Goal: Task Accomplishment & Management: Complete application form

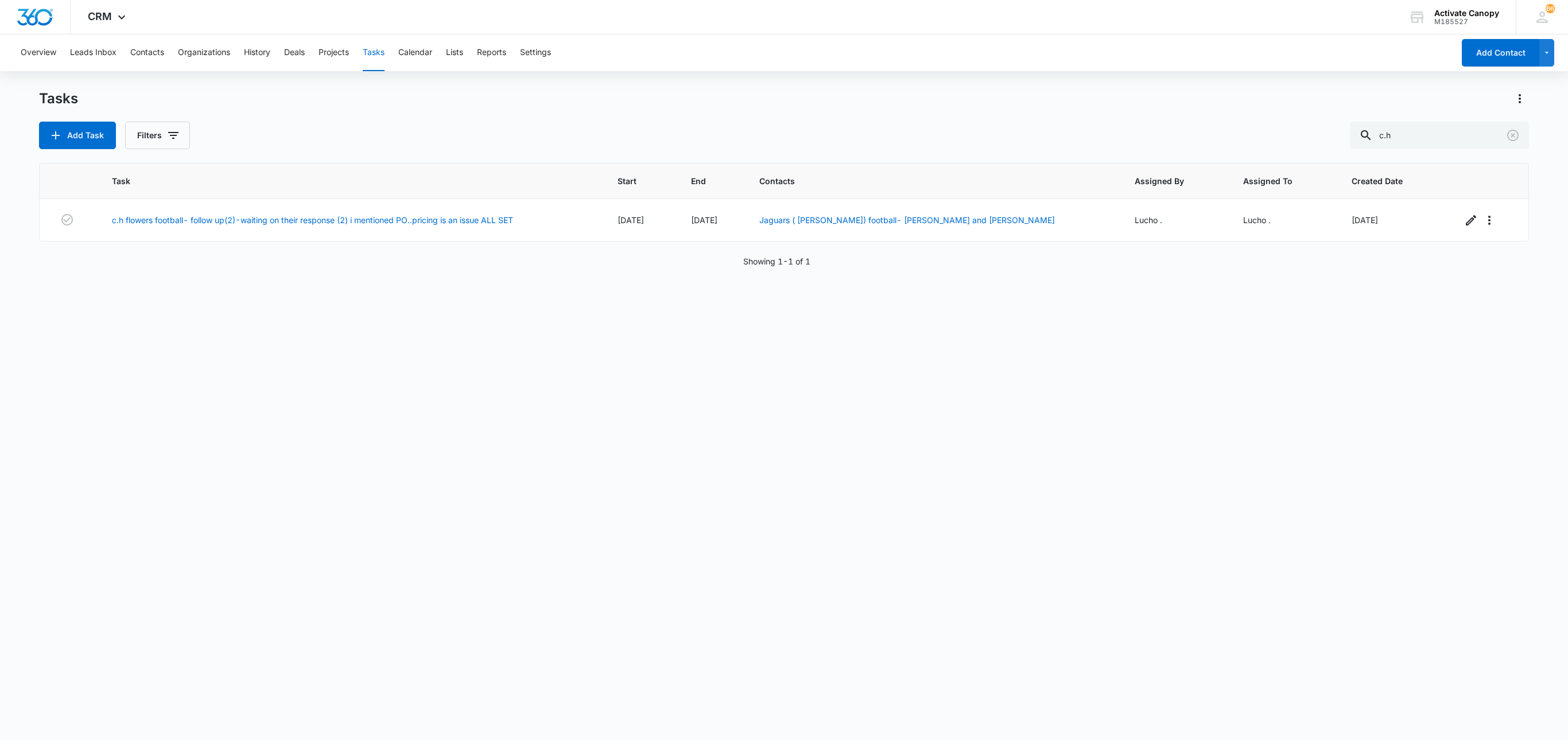
click at [597, 411] on div "Task Start End Contacts Assigned By Assigned To Created Date c.h flowers footba…" at bounding box center [783, 444] width 1489 height 562
click at [1435, 127] on input "c.h" at bounding box center [1440, 135] width 179 height 27
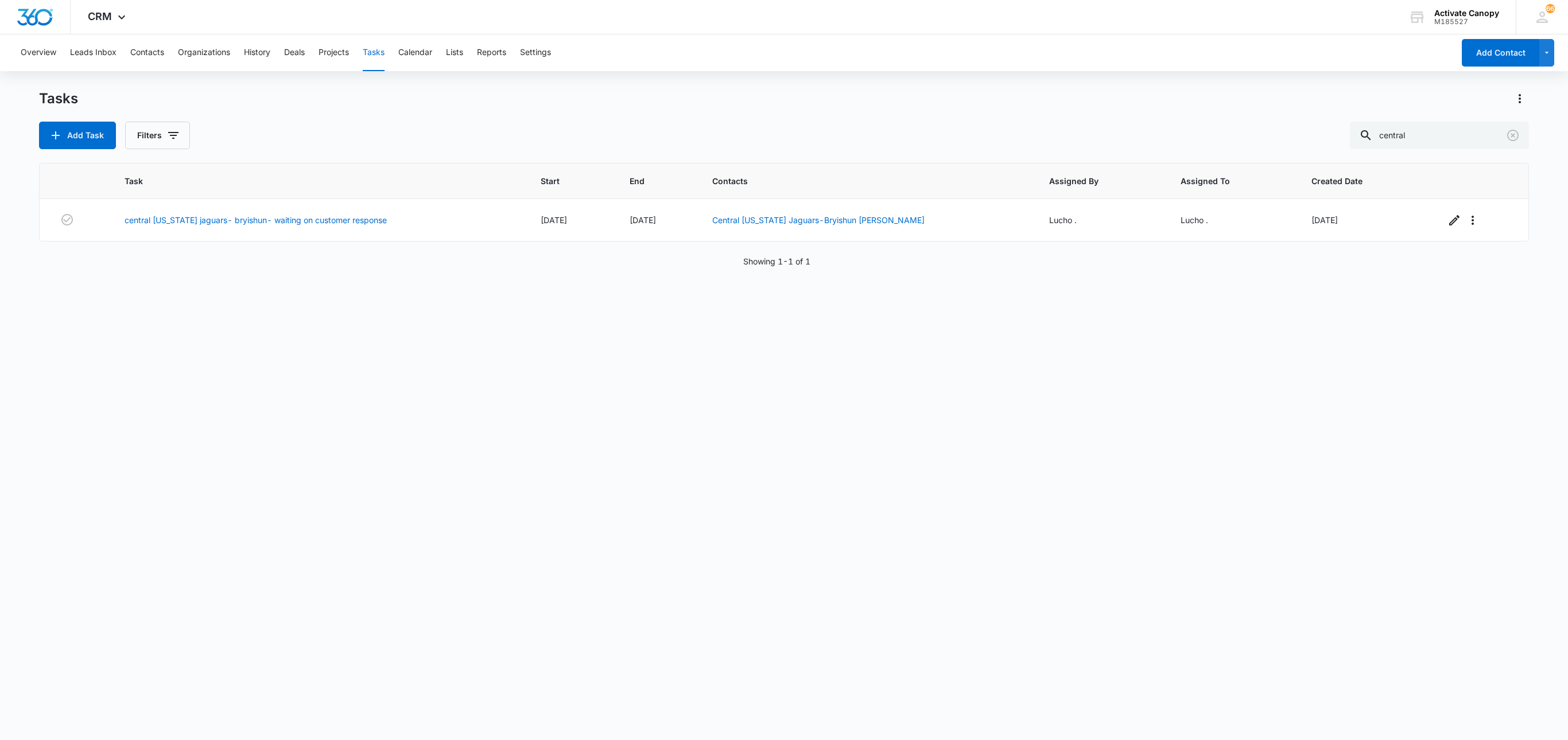
click at [979, 350] on div "Task Start End Contacts Assigned By Assigned To Created Date central [US_STATE]…" at bounding box center [783, 444] width 1489 height 562
drag, startPoint x: 1219, startPoint y: 434, endPoint x: 1200, endPoint y: 449, distance: 24.2
click at [1219, 434] on div "Task Start End Contacts Assigned By Assigned To Created Date central [US_STATE]…" at bounding box center [783, 444] width 1489 height 562
click at [1399, 128] on input "central" at bounding box center [1440, 135] width 179 height 27
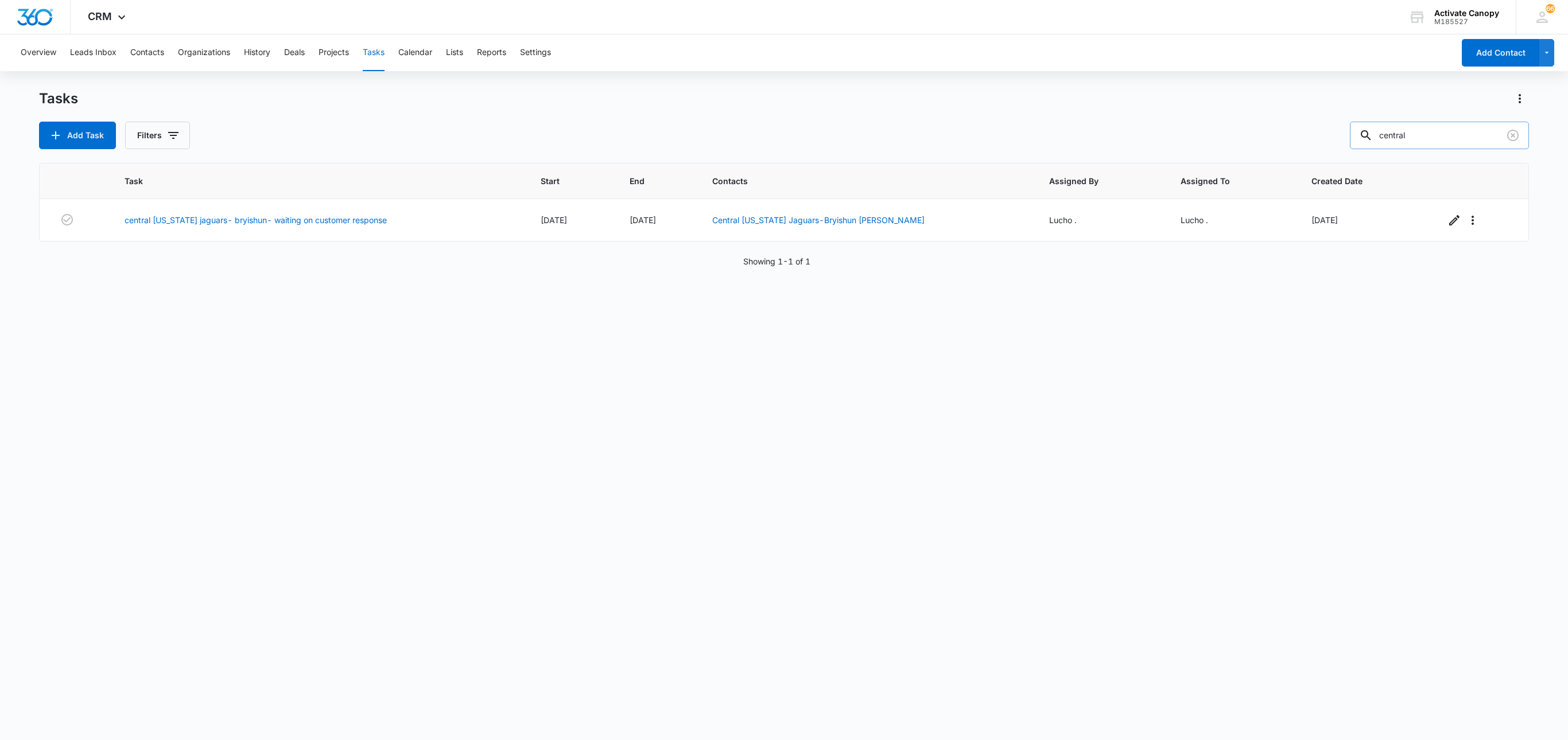
click at [1399, 128] on input "central" at bounding box center [1440, 135] width 179 height 27
type input "united"
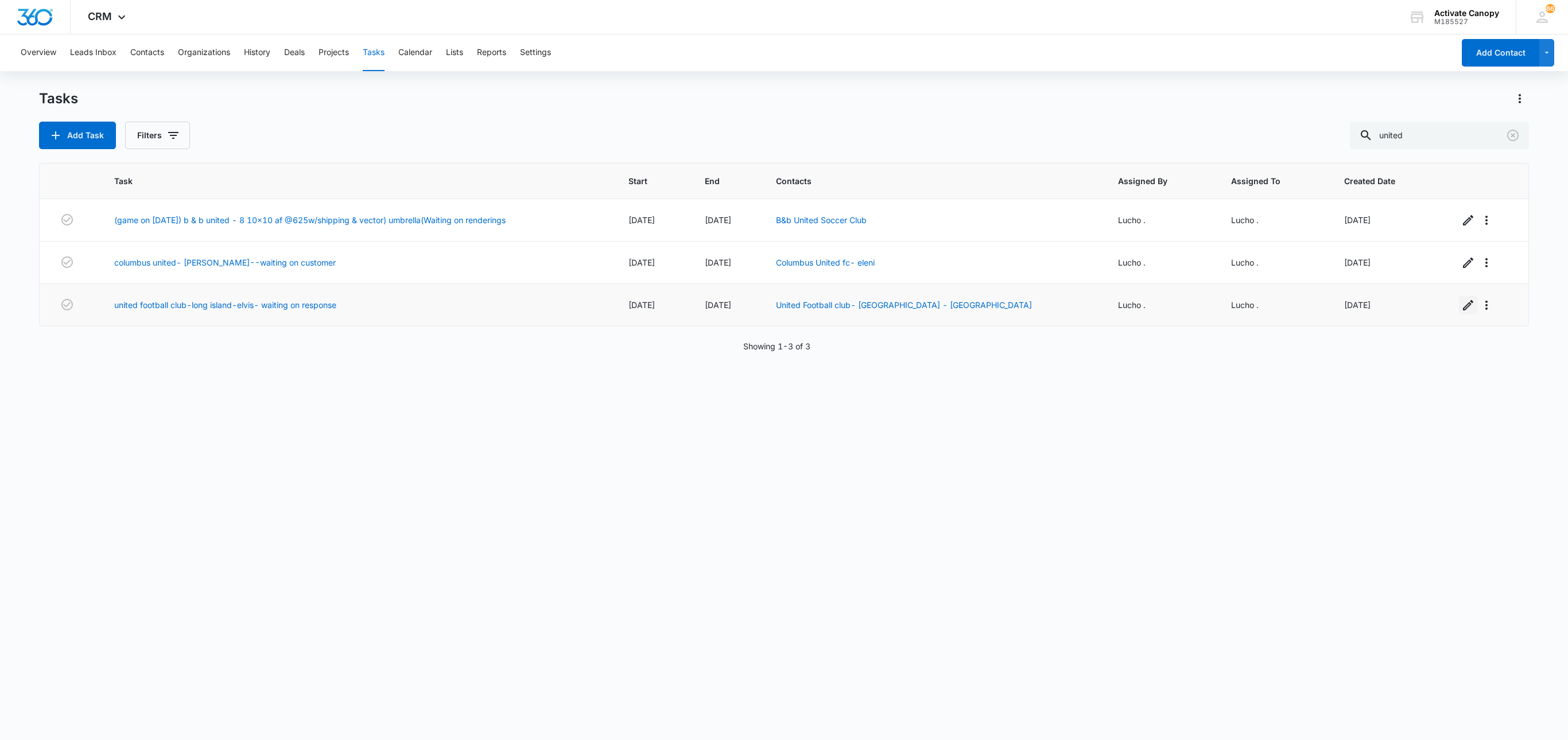
click at [1461, 312] on icon "button" at bounding box center [1468, 305] width 14 height 14
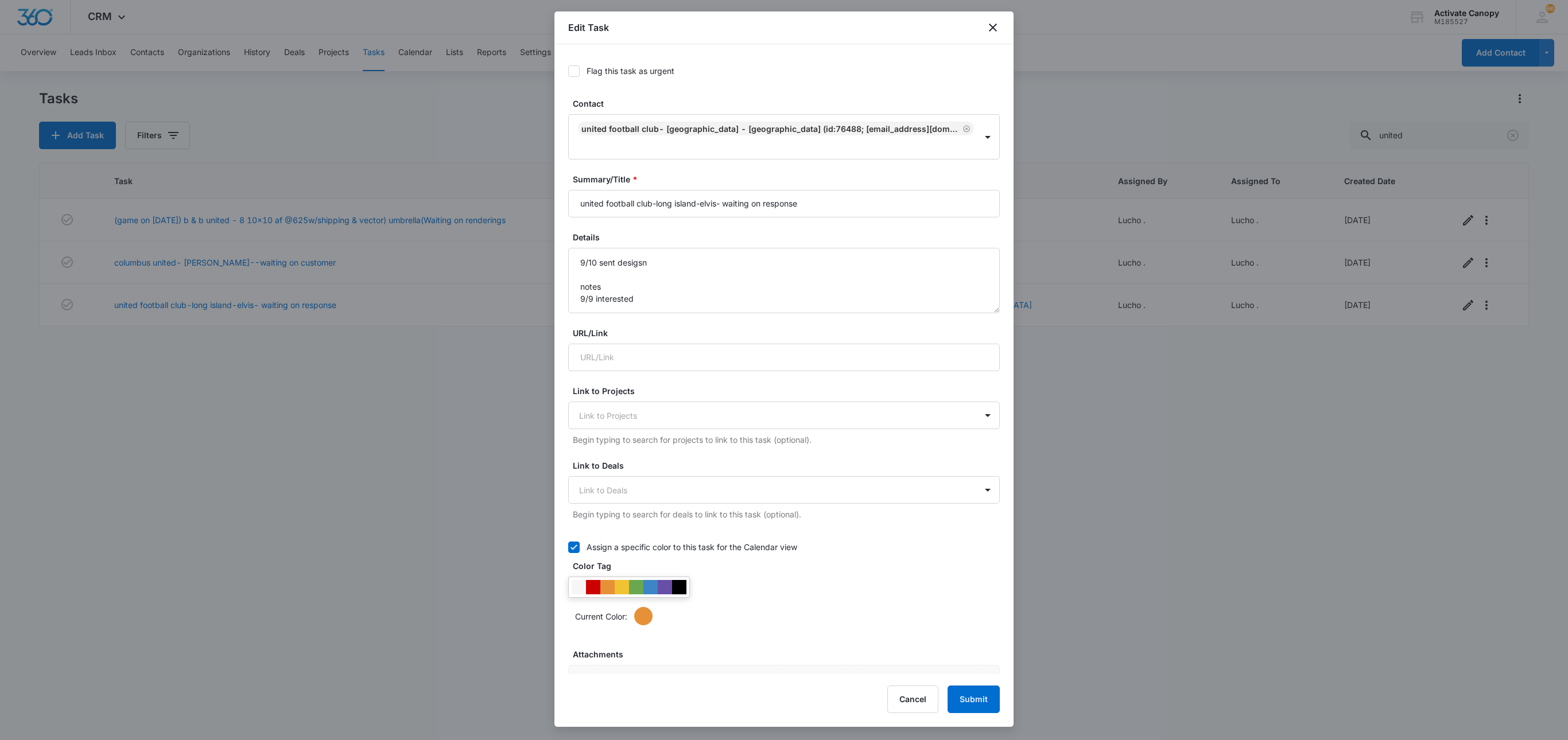
type input "[DATE]"
click at [586, 258] on textarea "9/10 sent desigsn notes 9/9 interested" at bounding box center [783, 280] width 432 height 65
type textarea "9/11 sent email to [PERSON_NAME]/customer 9/10 sent desigsn notes 9/9 interested"
click at [832, 211] on input "united football club-long island-elvis- waiting on response" at bounding box center [783, 203] width 432 height 27
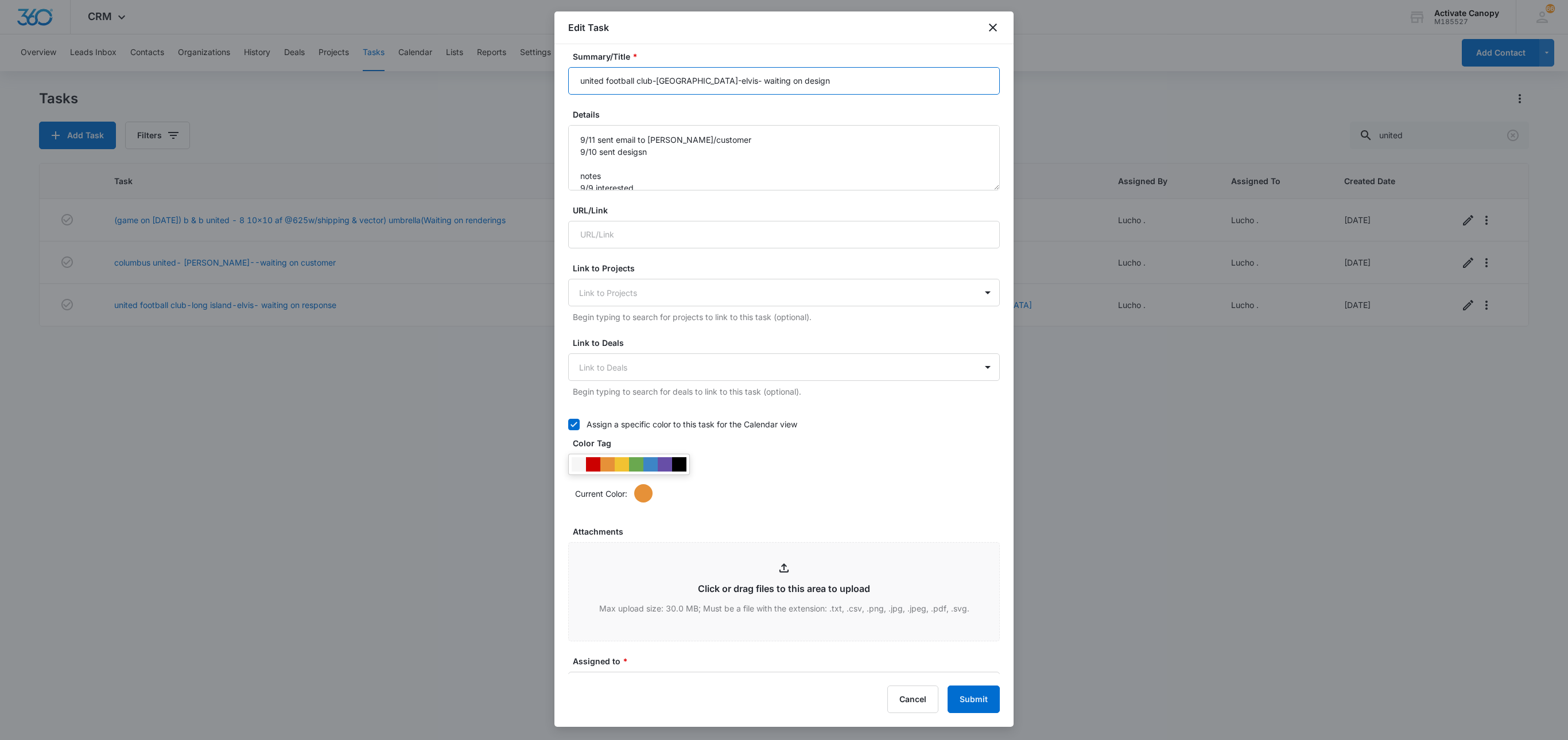
scroll to position [461, 0]
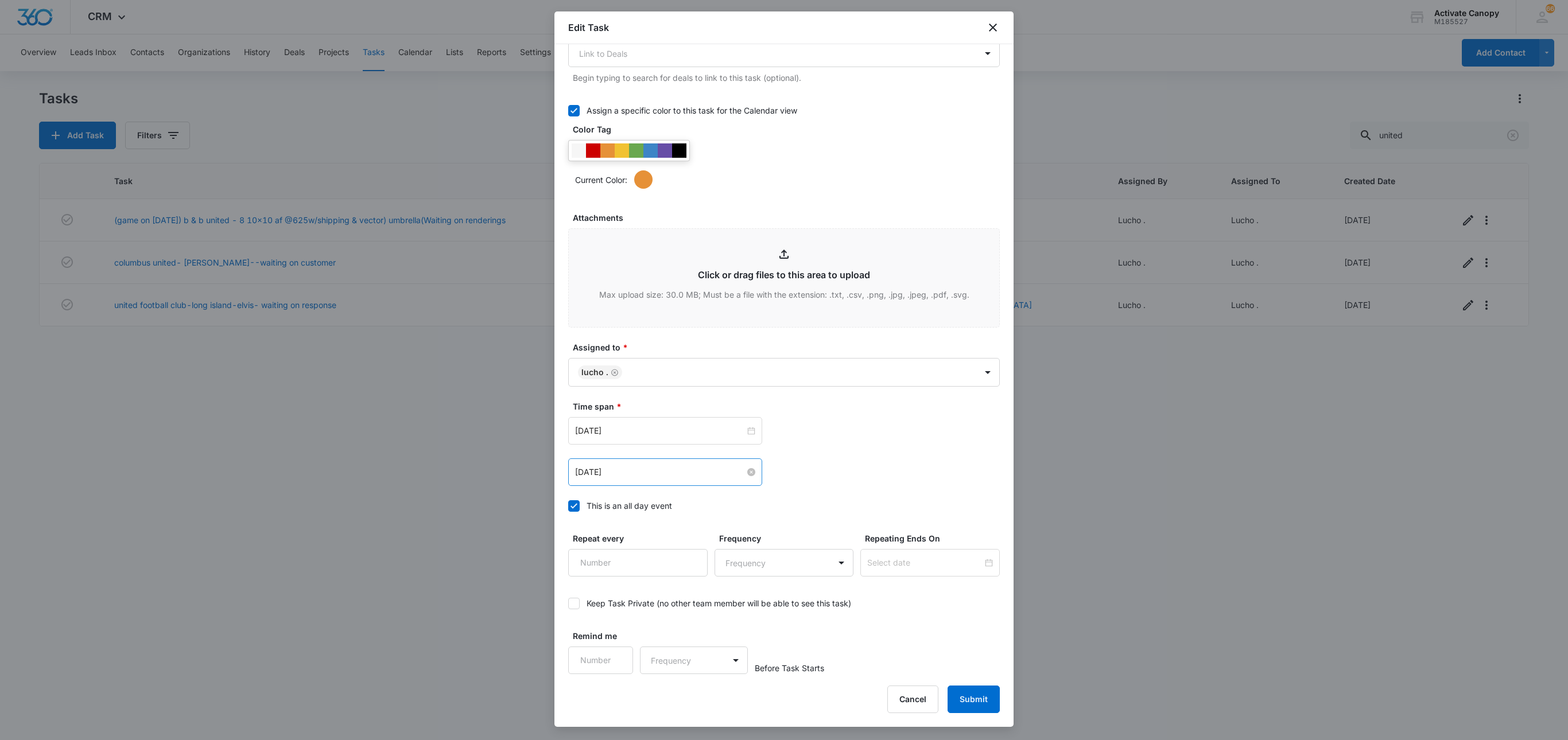
type input "united football club-[GEOGRAPHIC_DATA]-elvis- waiting on design"
click at [684, 470] on input "[DATE]" at bounding box center [660, 472] width 170 height 13
type input "[DATE]"
click at [688, 562] on div "12" at bounding box center [688, 559] width 14 height 14
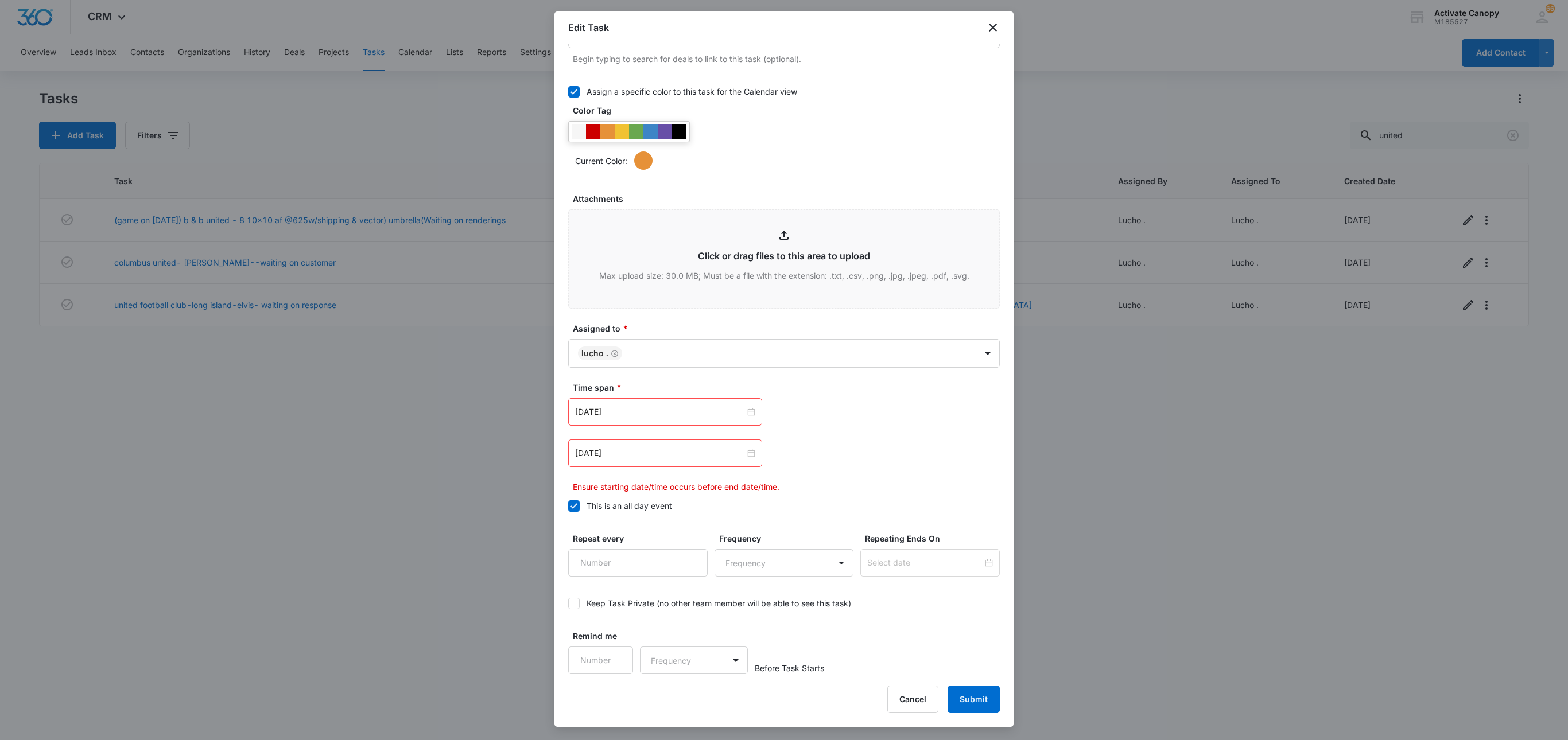
click at [640, 426] on div "[DATE]" at bounding box center [665, 411] width 194 height 27
type input "[DATE]"
click at [683, 520] on div "12" at bounding box center [688, 517] width 14 height 14
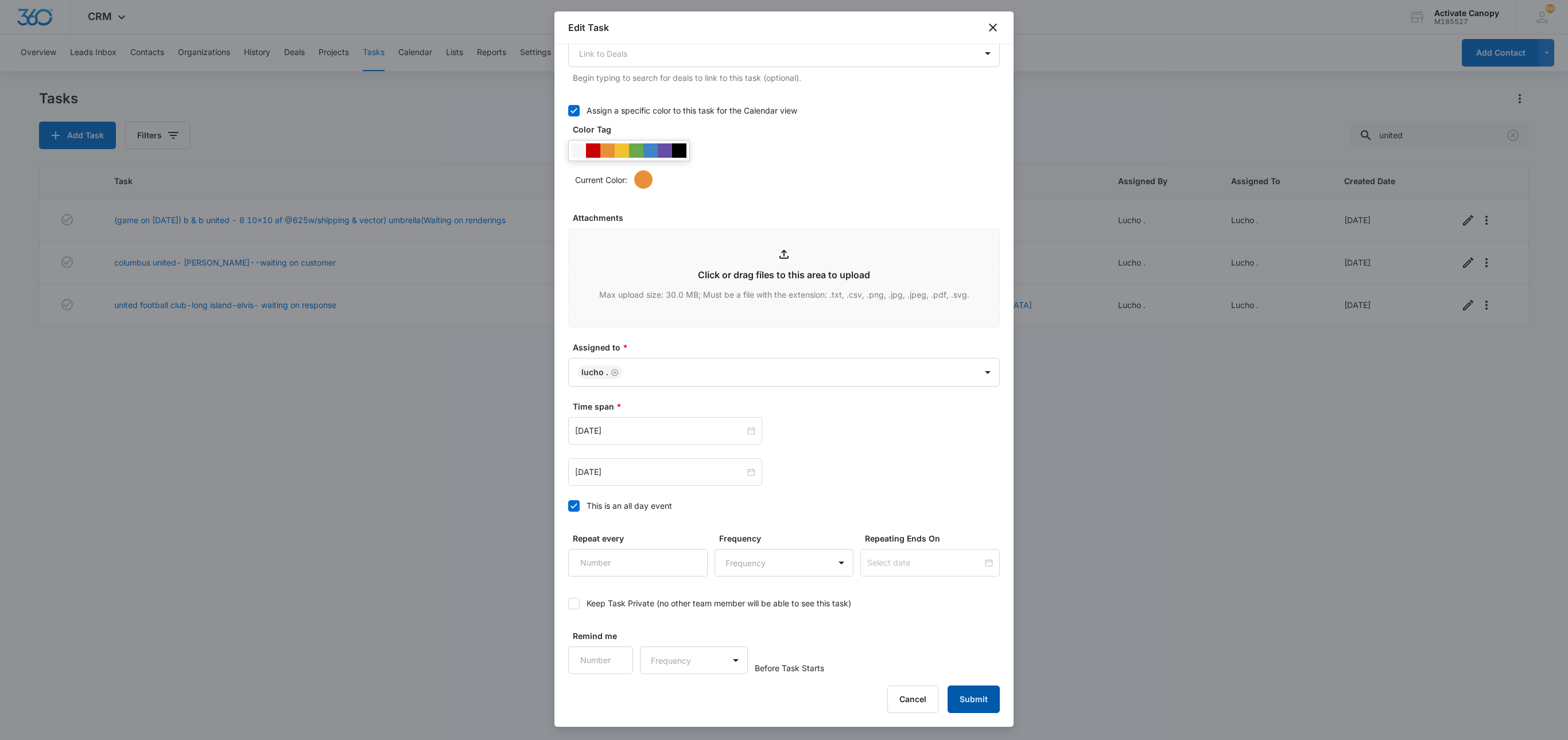
click at [961, 697] on button "Submit" at bounding box center [974, 699] width 52 height 27
